Goal: Check status: Check status

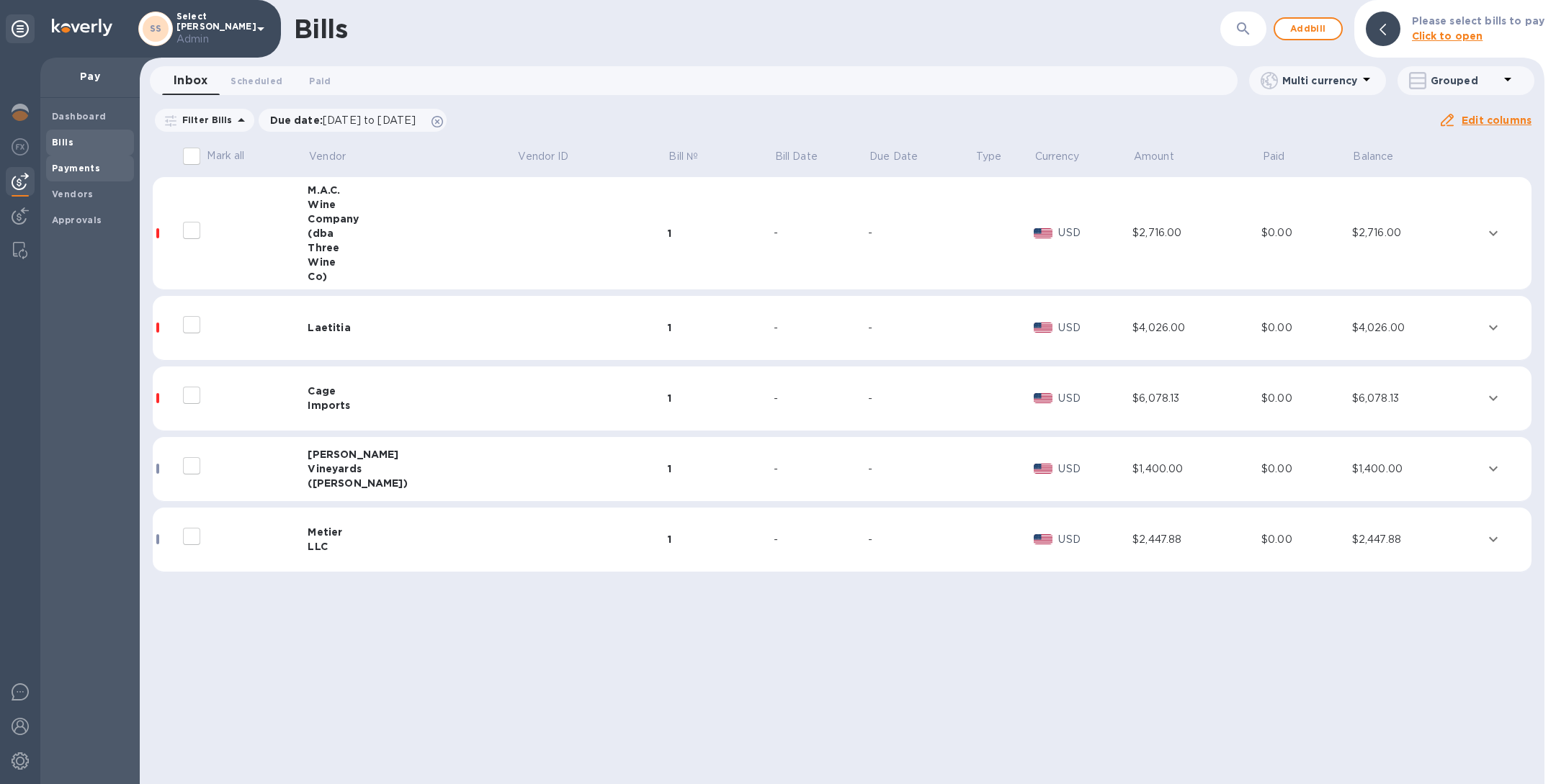
click at [78, 163] on b "Payments" at bounding box center [76, 168] width 49 height 11
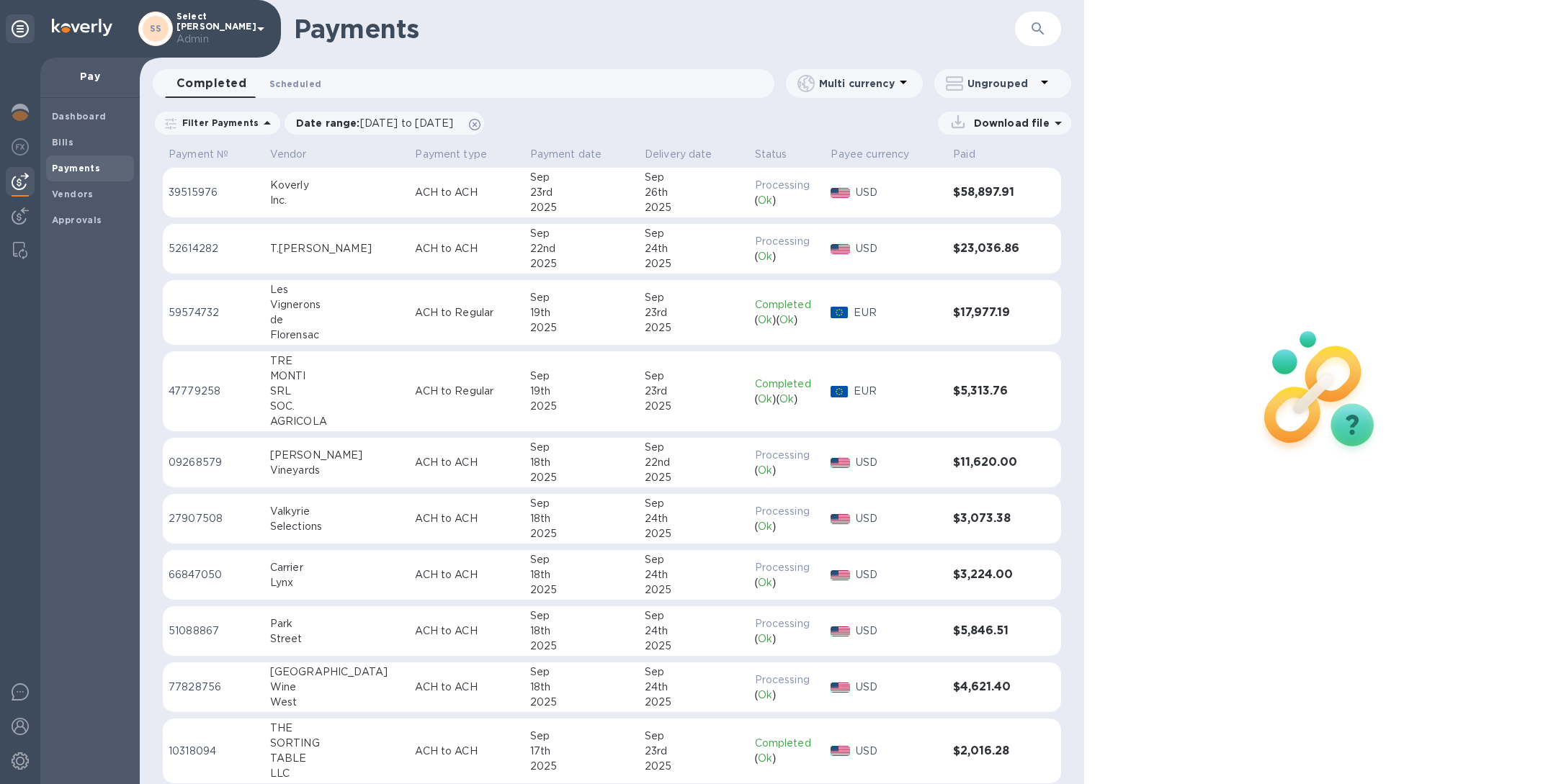
click at [309, 79] on span "Scheduled 0" at bounding box center [295, 84] width 52 height 15
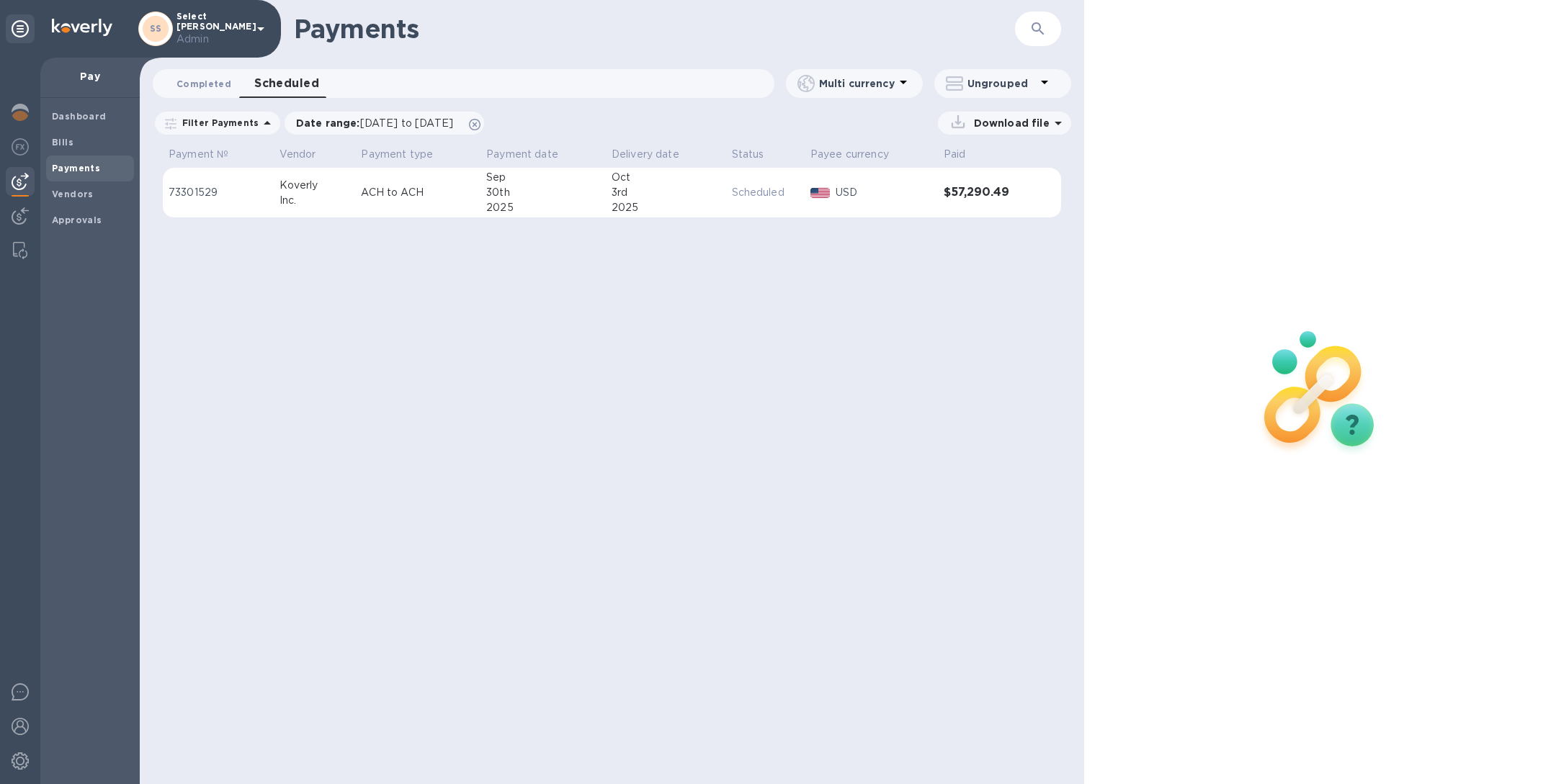
click at [220, 86] on span "Completed 0" at bounding box center [204, 84] width 55 height 15
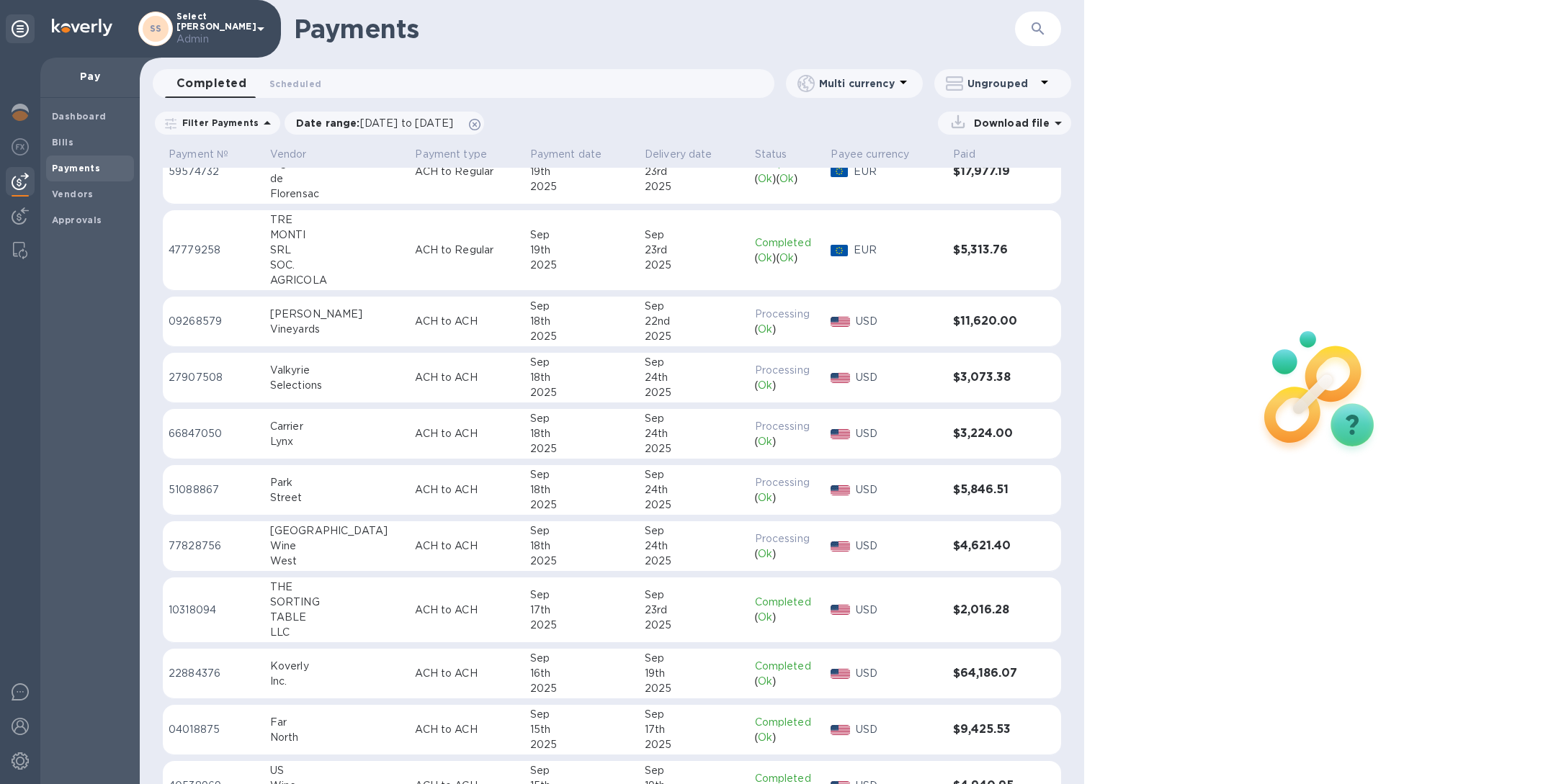
scroll to position [147, 0]
